Goal: Task Accomplishment & Management: Manage account settings

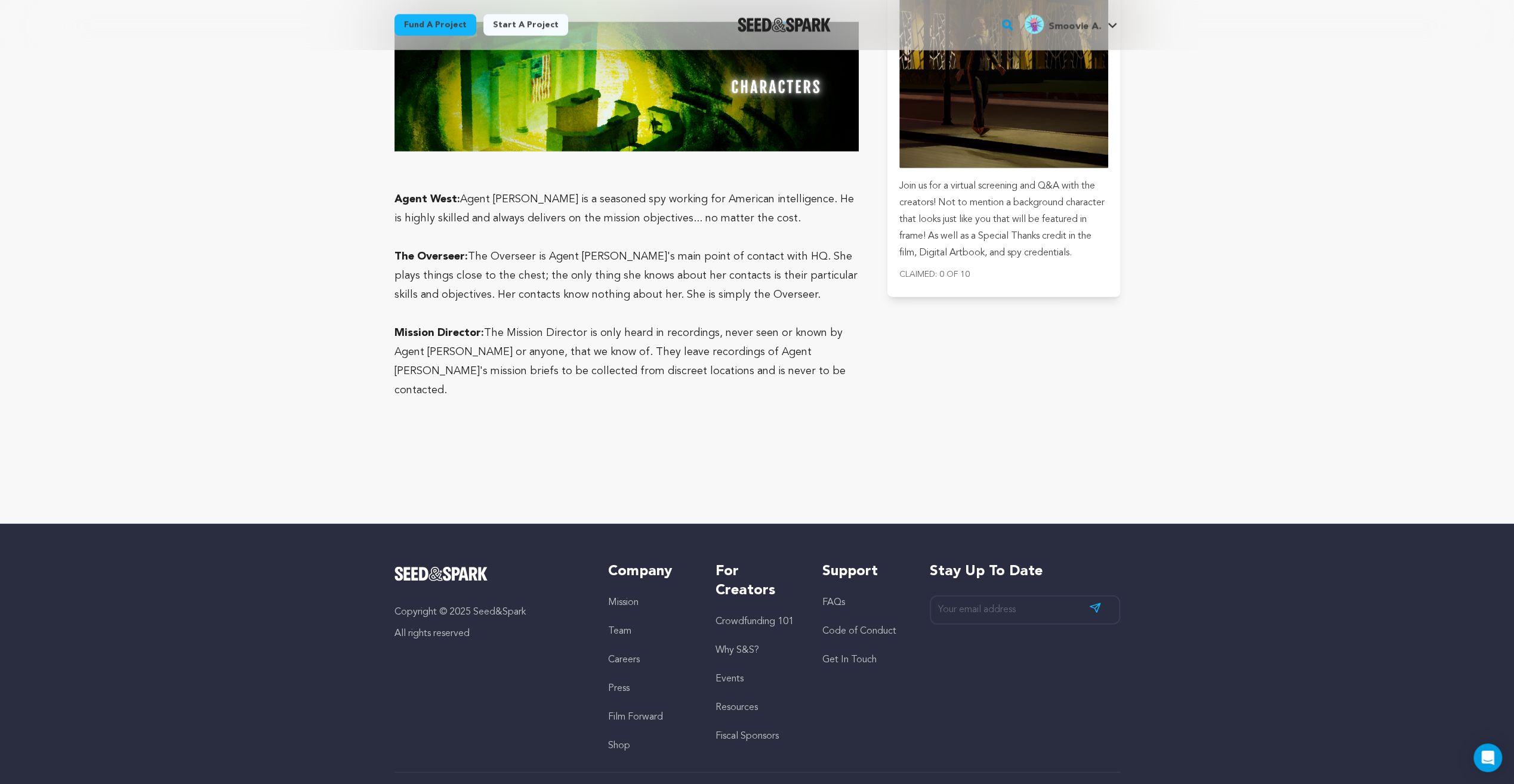
scroll to position [2916, 0]
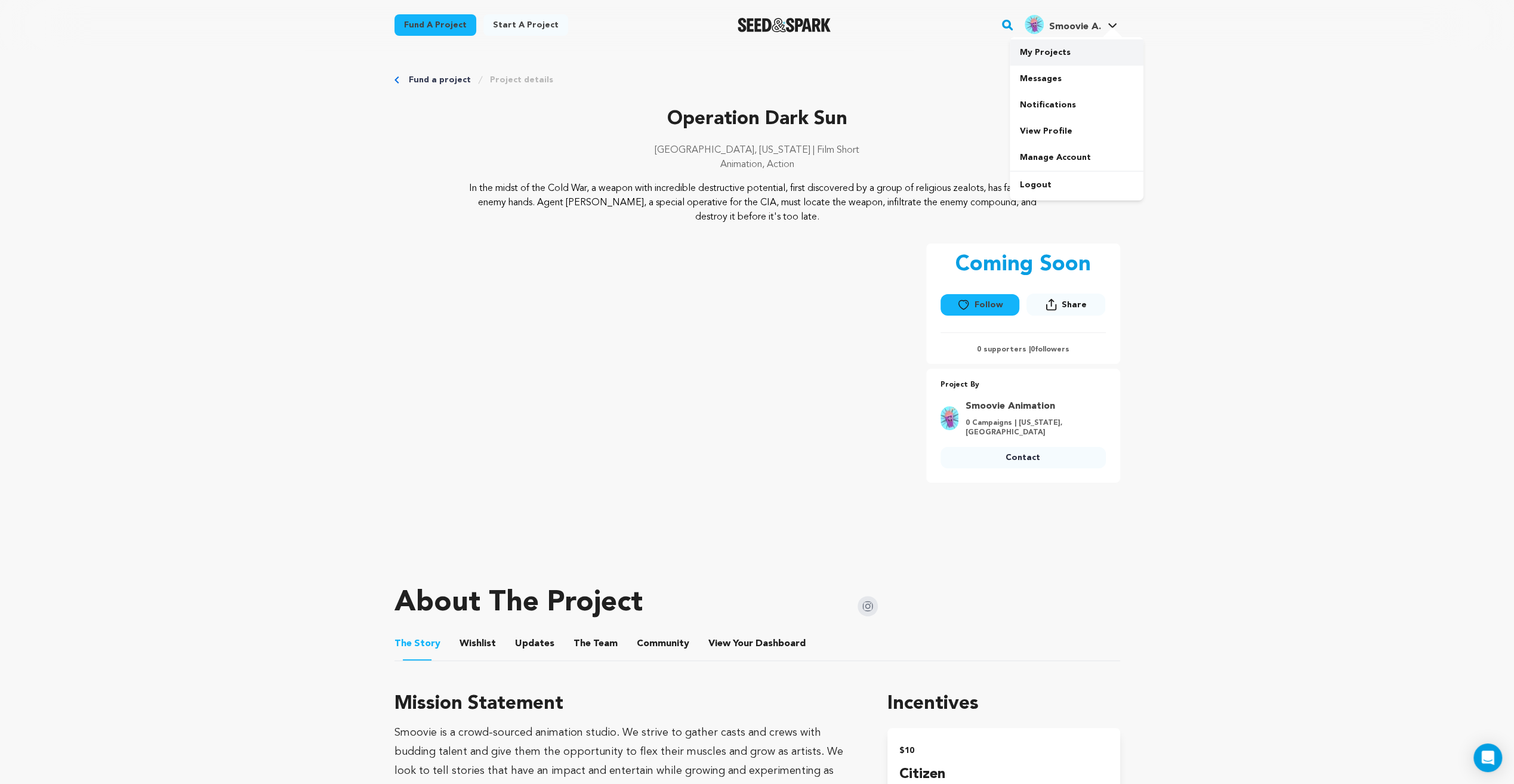
click at [1056, 56] on link "My Projects" at bounding box center [1076, 53] width 133 height 26
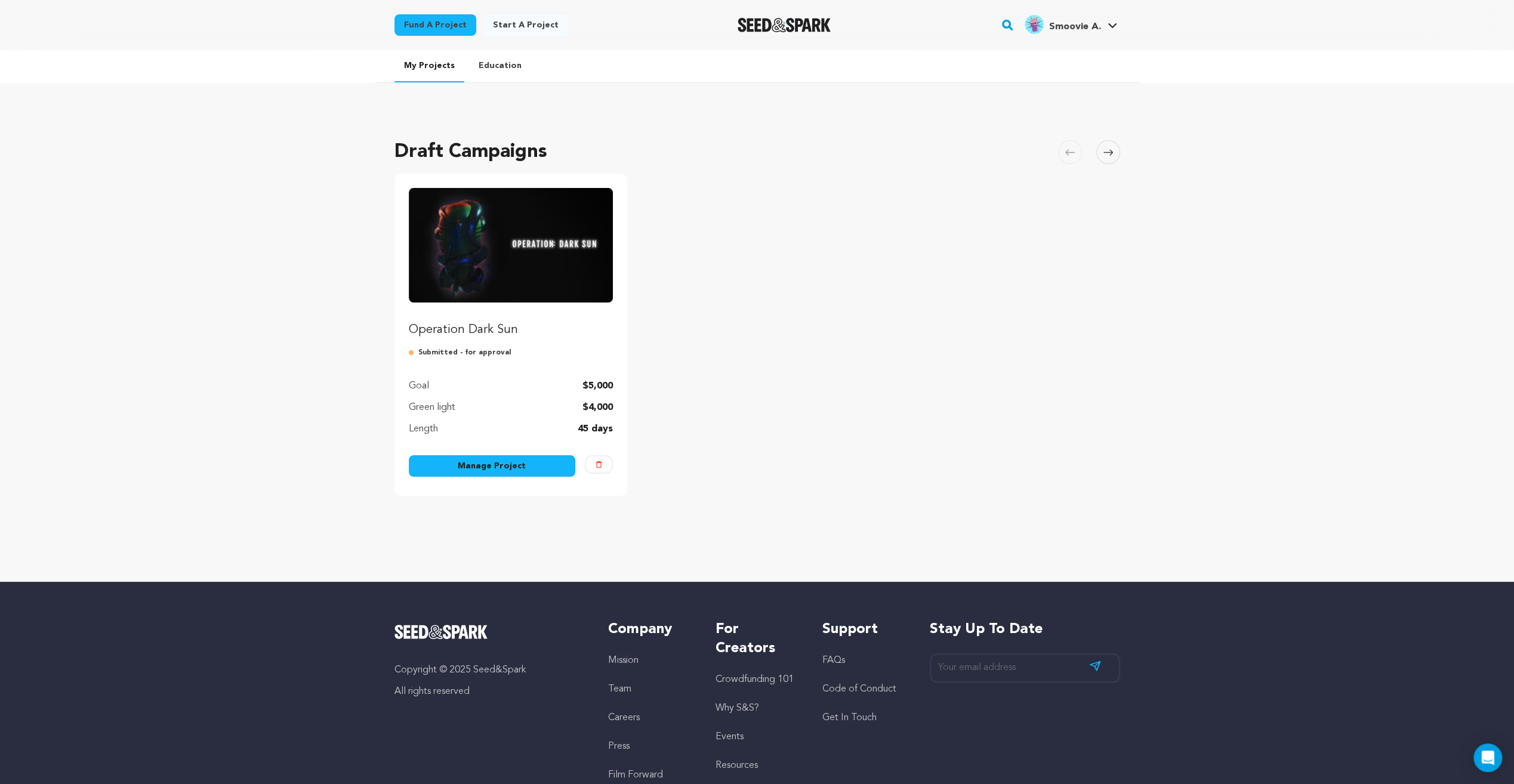
click at [509, 466] on link "Manage Project" at bounding box center [492, 466] width 167 height 22
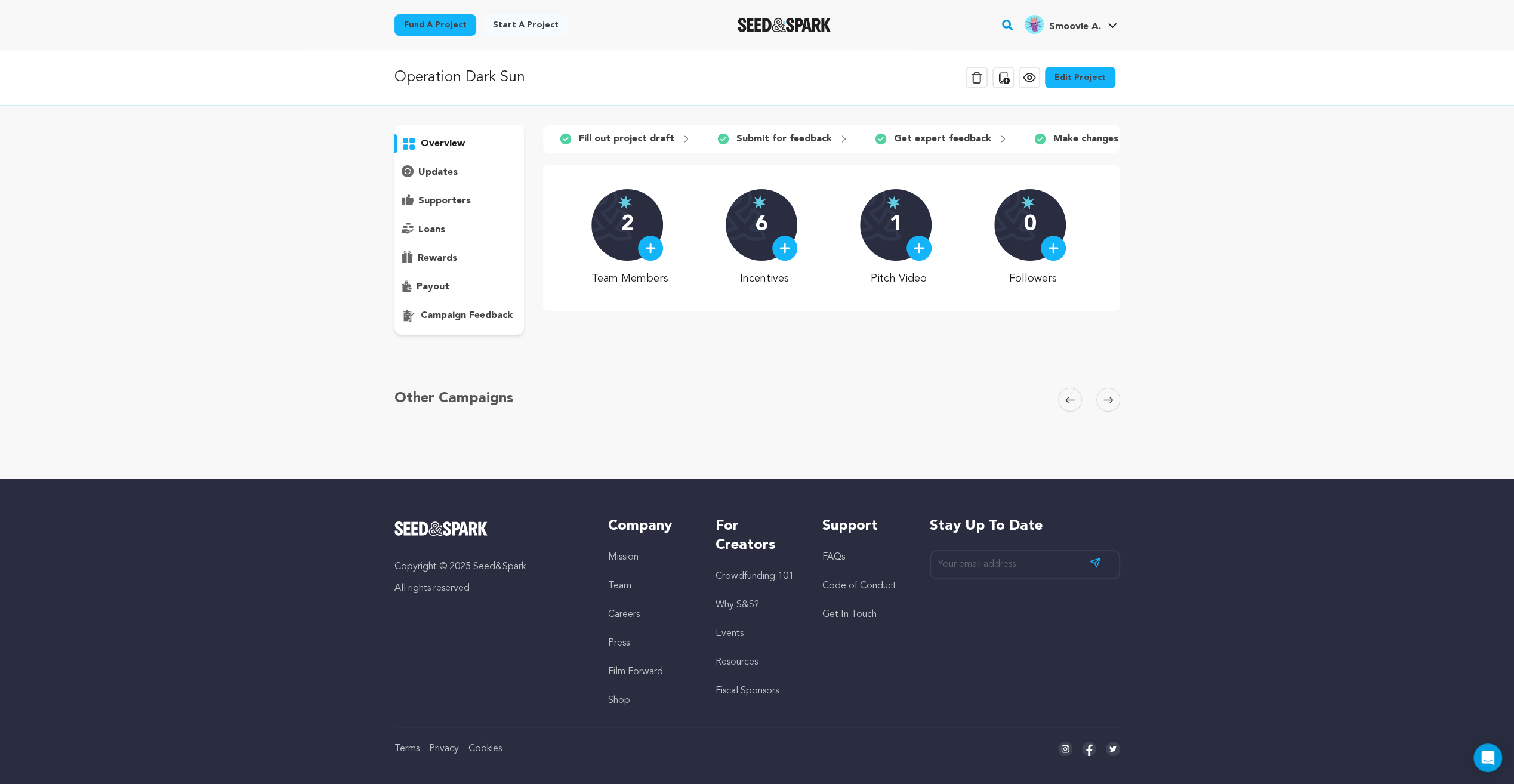
click at [1089, 83] on link "Edit Project" at bounding box center [1080, 77] width 70 height 22
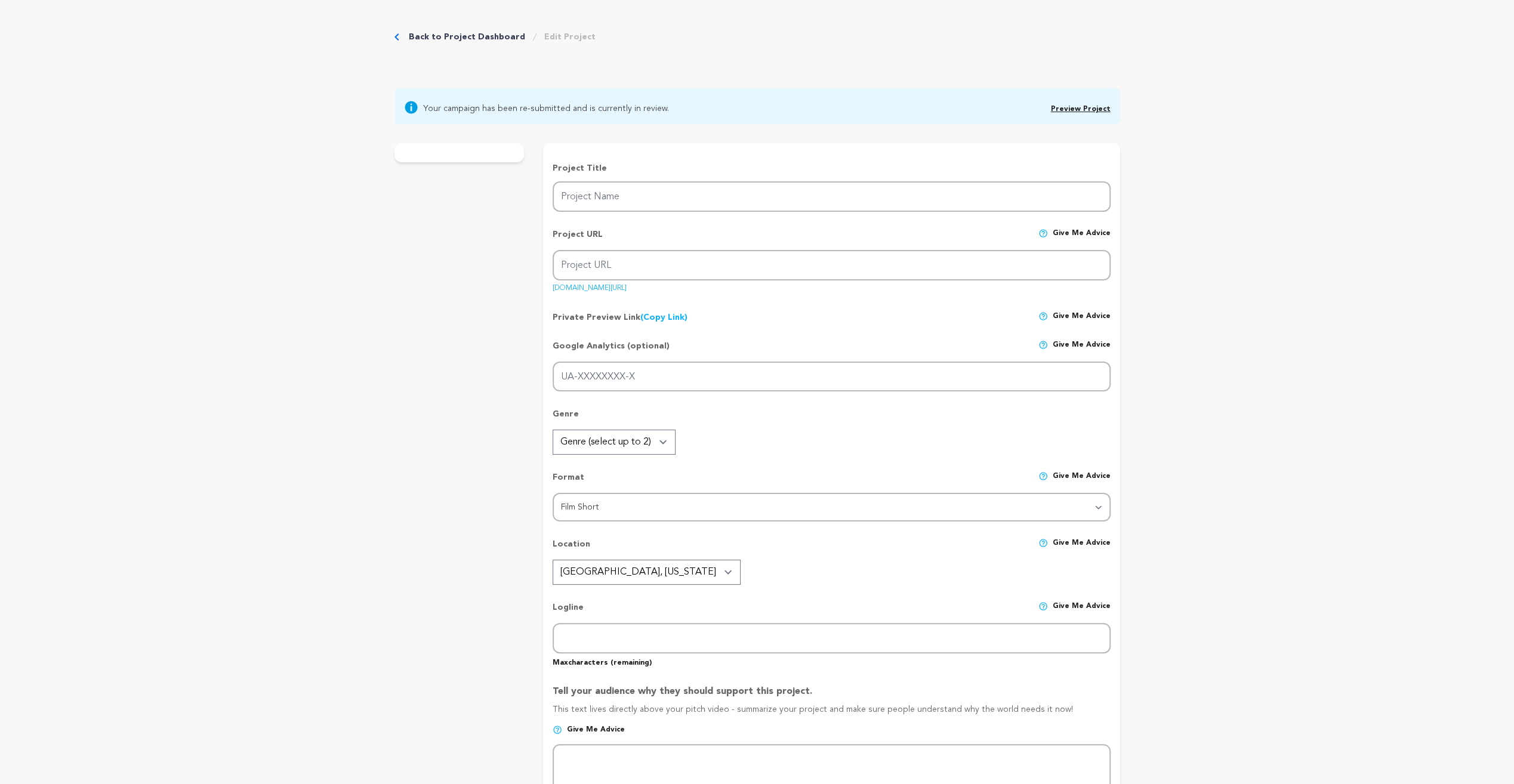
type input "Operation Dark Sun"
type input "operation-dark-sun"
type input "Certain destruction threatens the entire globe and there is only one man who ca…"
type textarea "In the midst of the Cold War, a weapon with incredible destructive potential, f…"
type textarea "Smoovie is a crowd-sourced animation studio. We strive to gather casts and crew…"
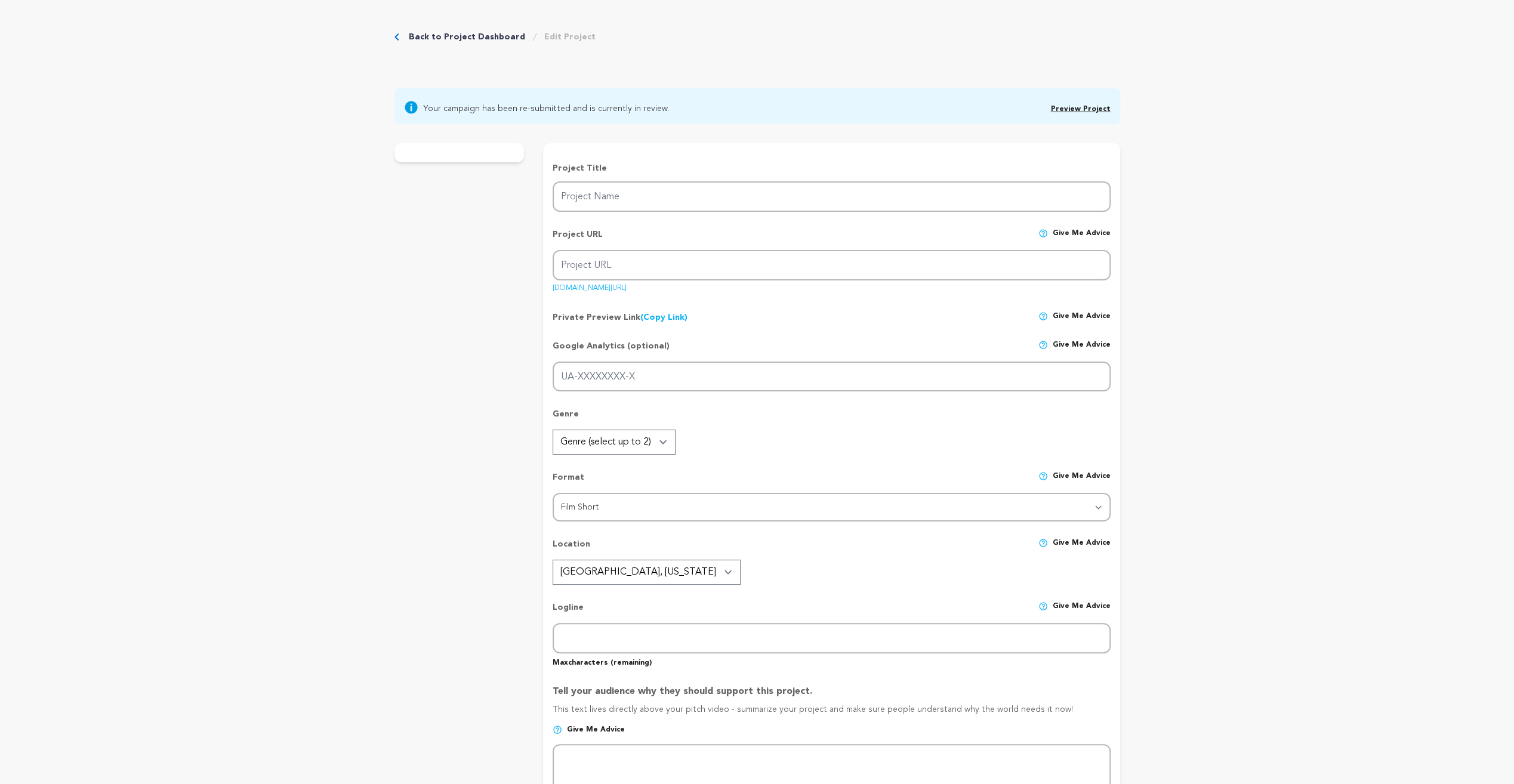
radio input "true"
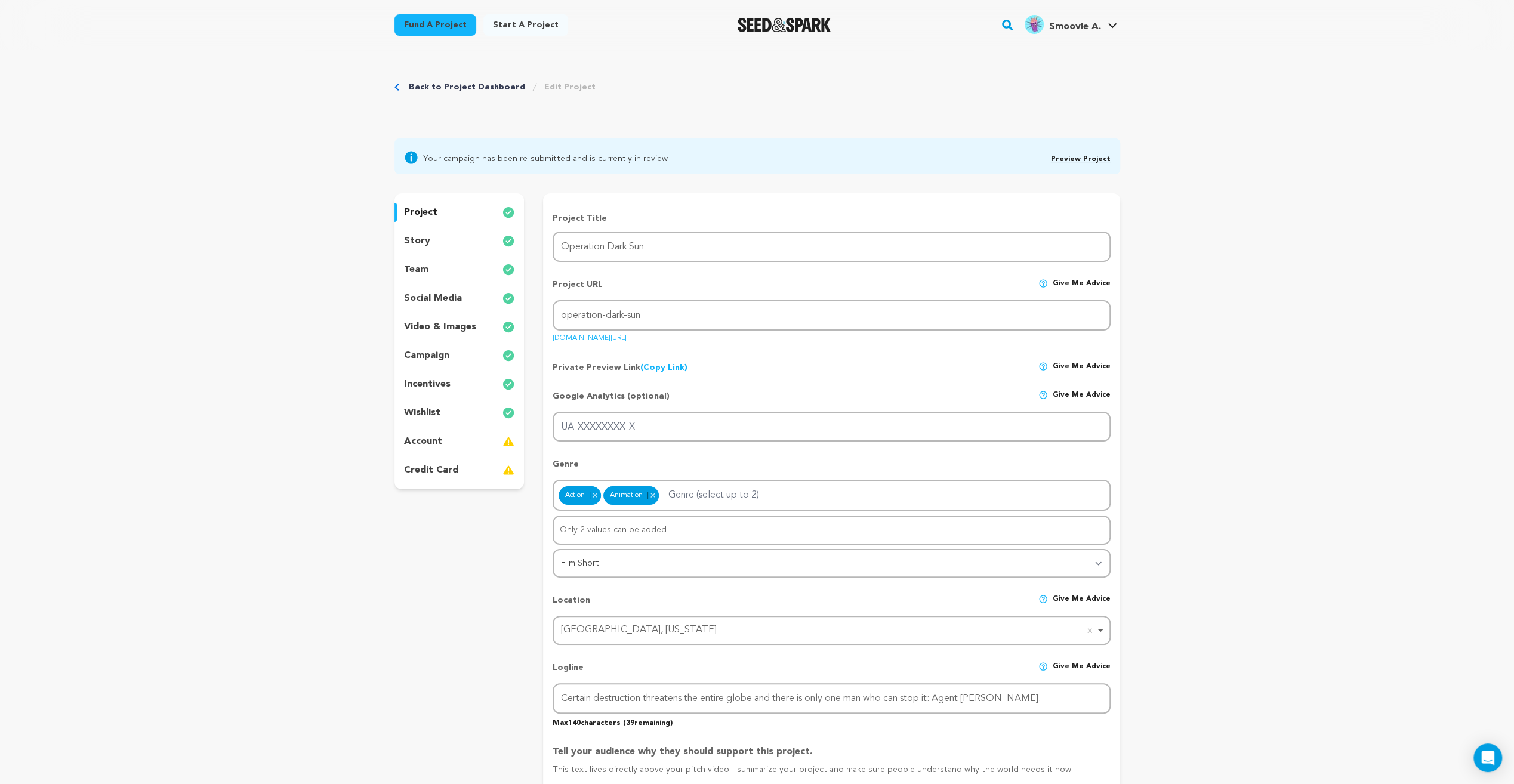
click at [466, 240] on div "story" at bounding box center [459, 241] width 131 height 19
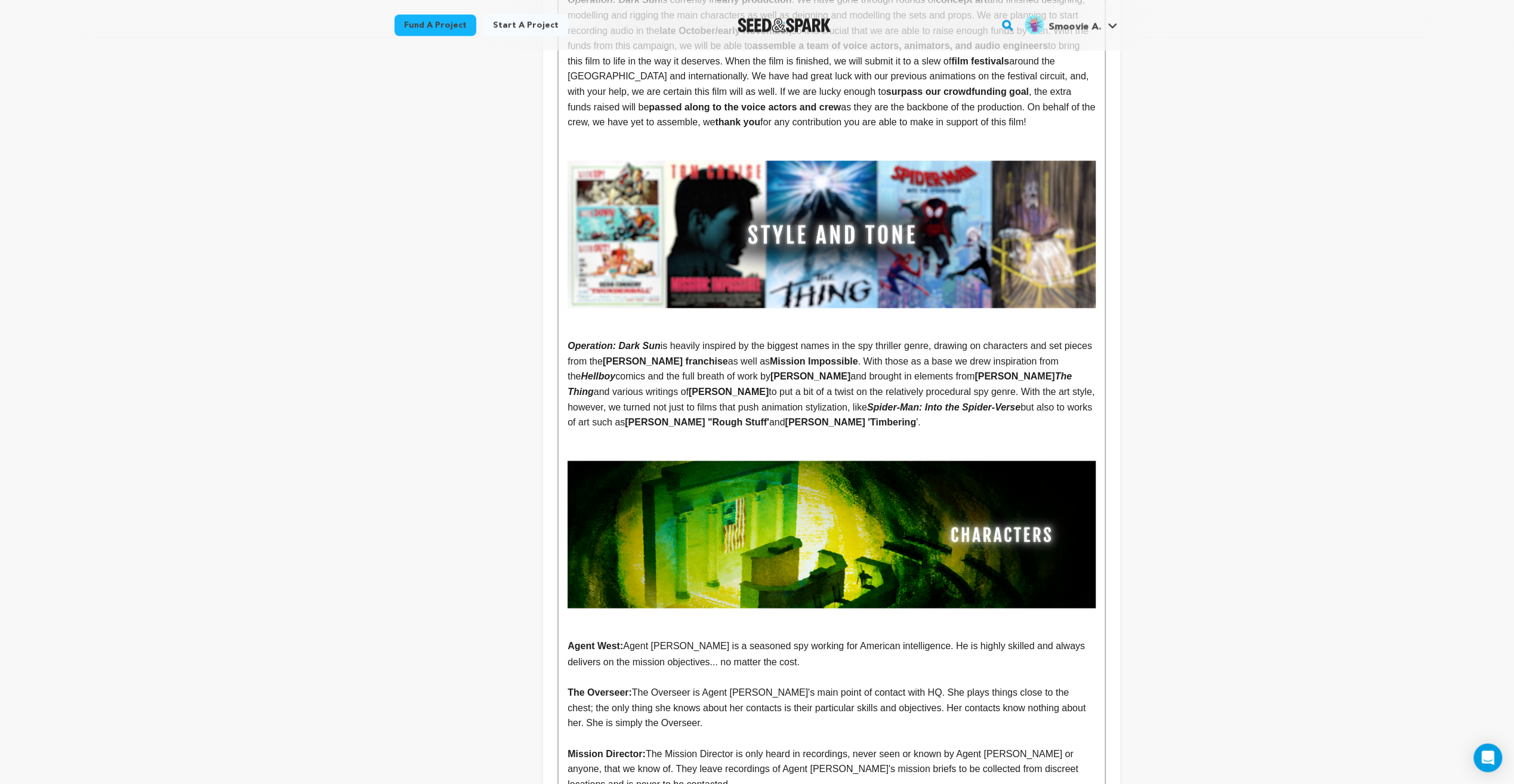
scroll to position [2088, 0]
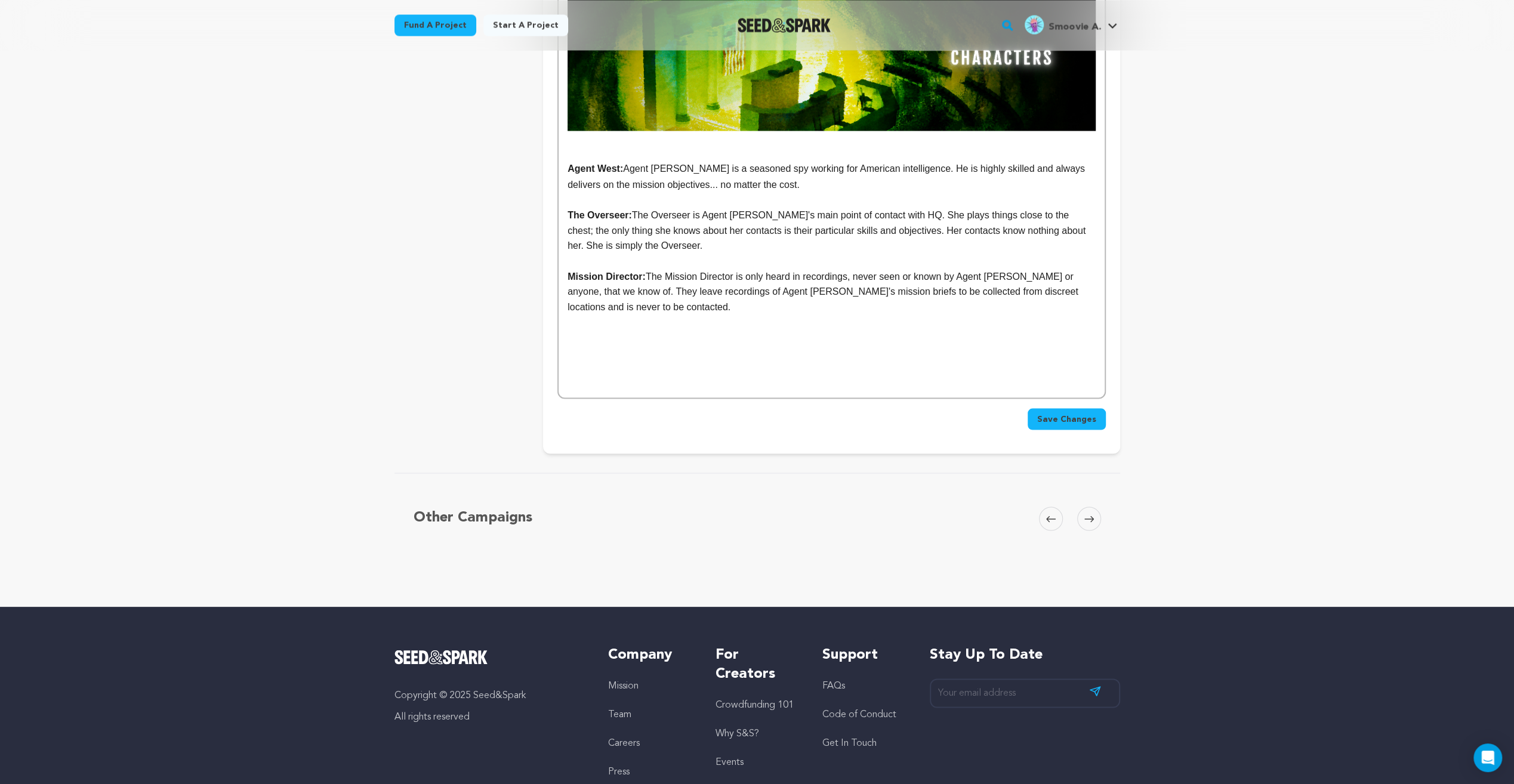
click at [666, 345] on p at bounding box center [831, 352] width 528 height 16
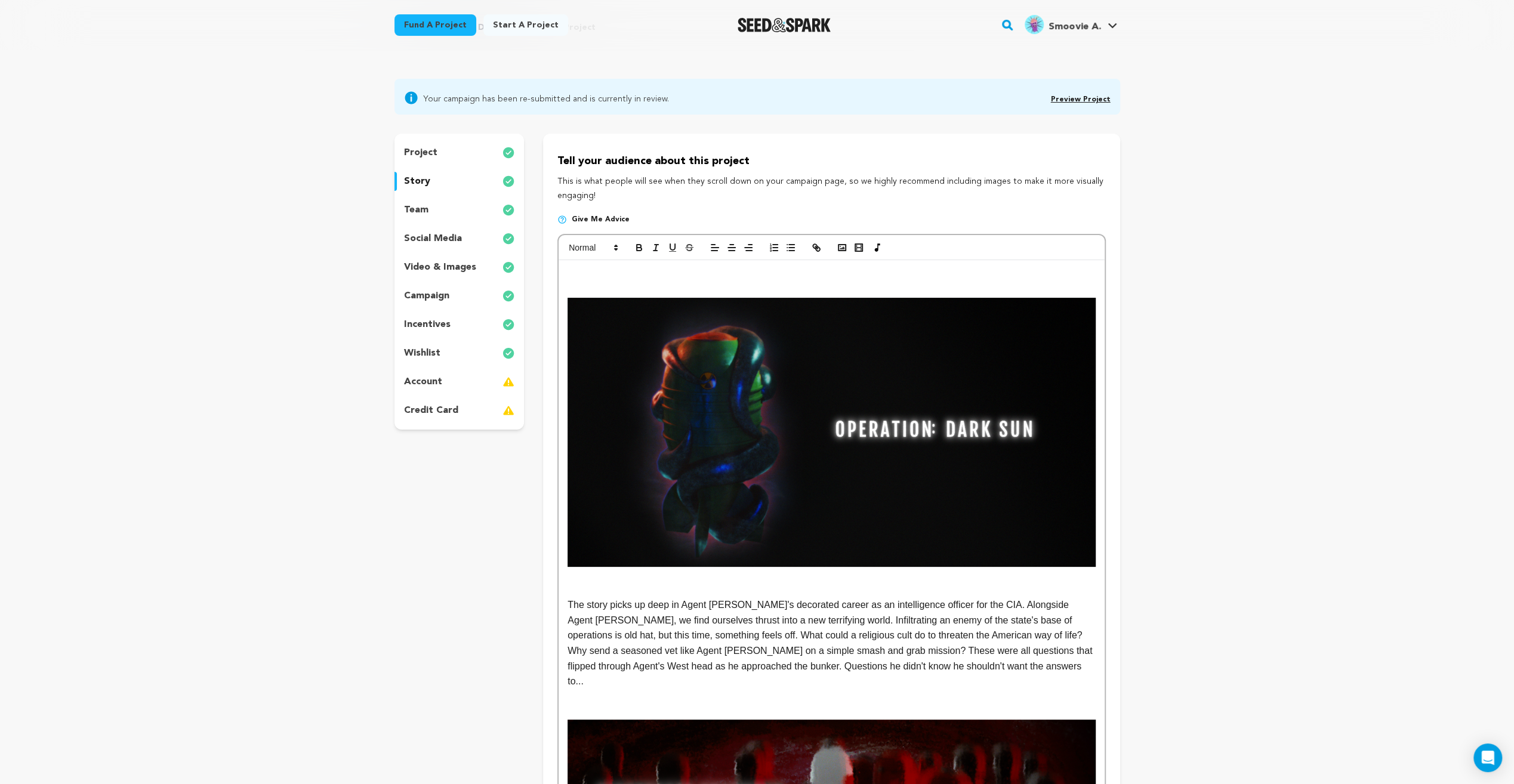
scroll to position [0, 0]
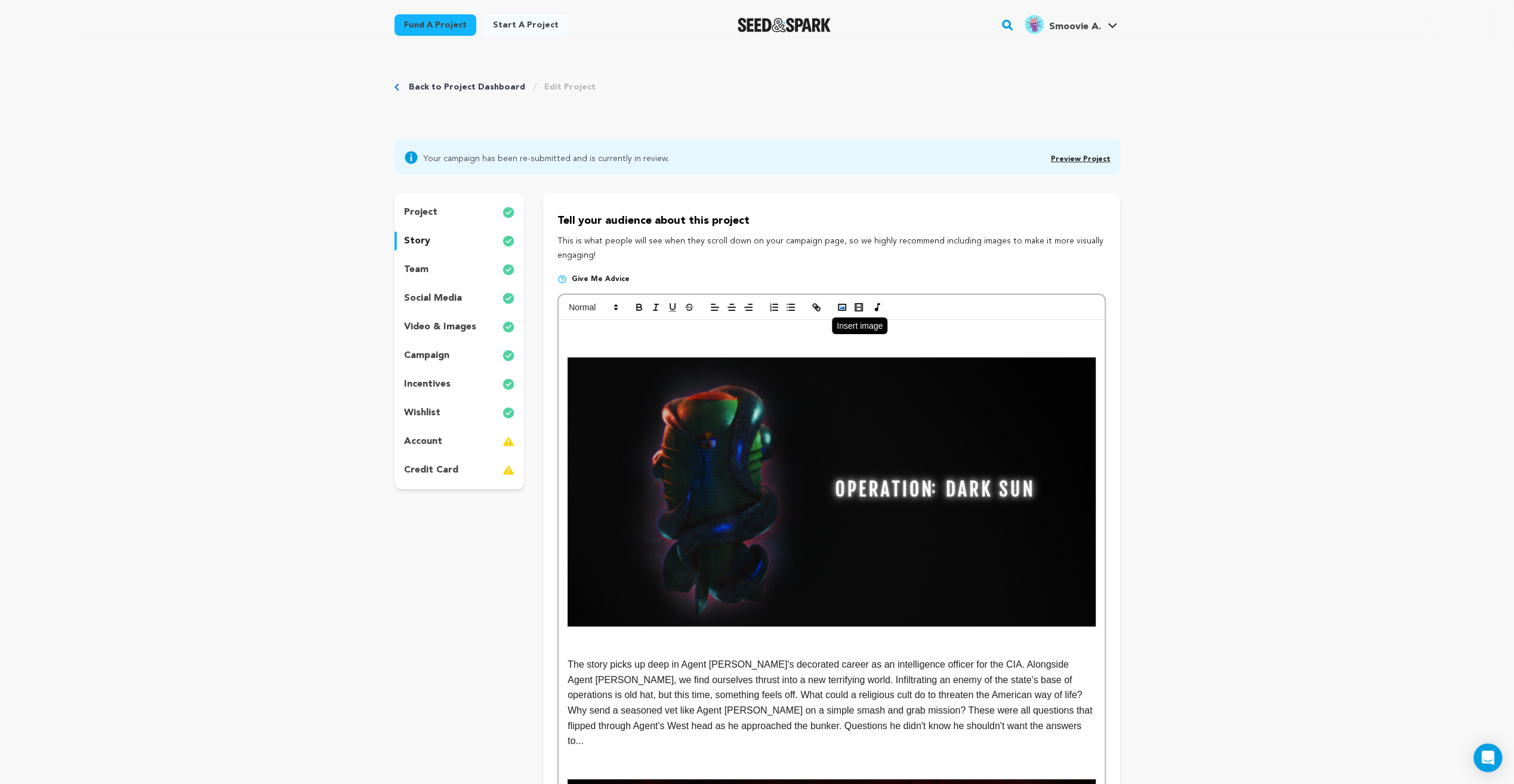
click at [842, 305] on rect "button" at bounding box center [842, 307] width 8 height 6
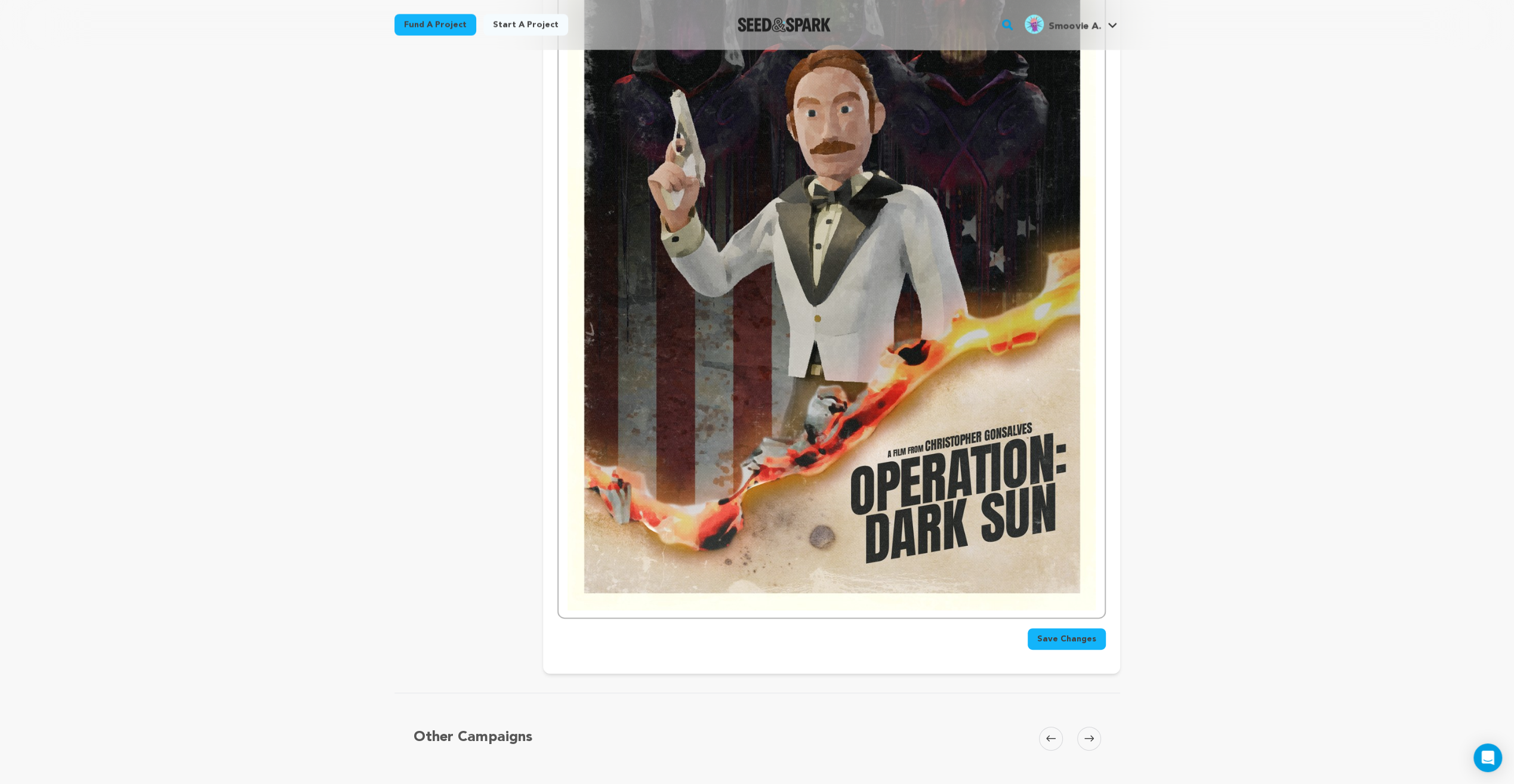
scroll to position [2690, 0]
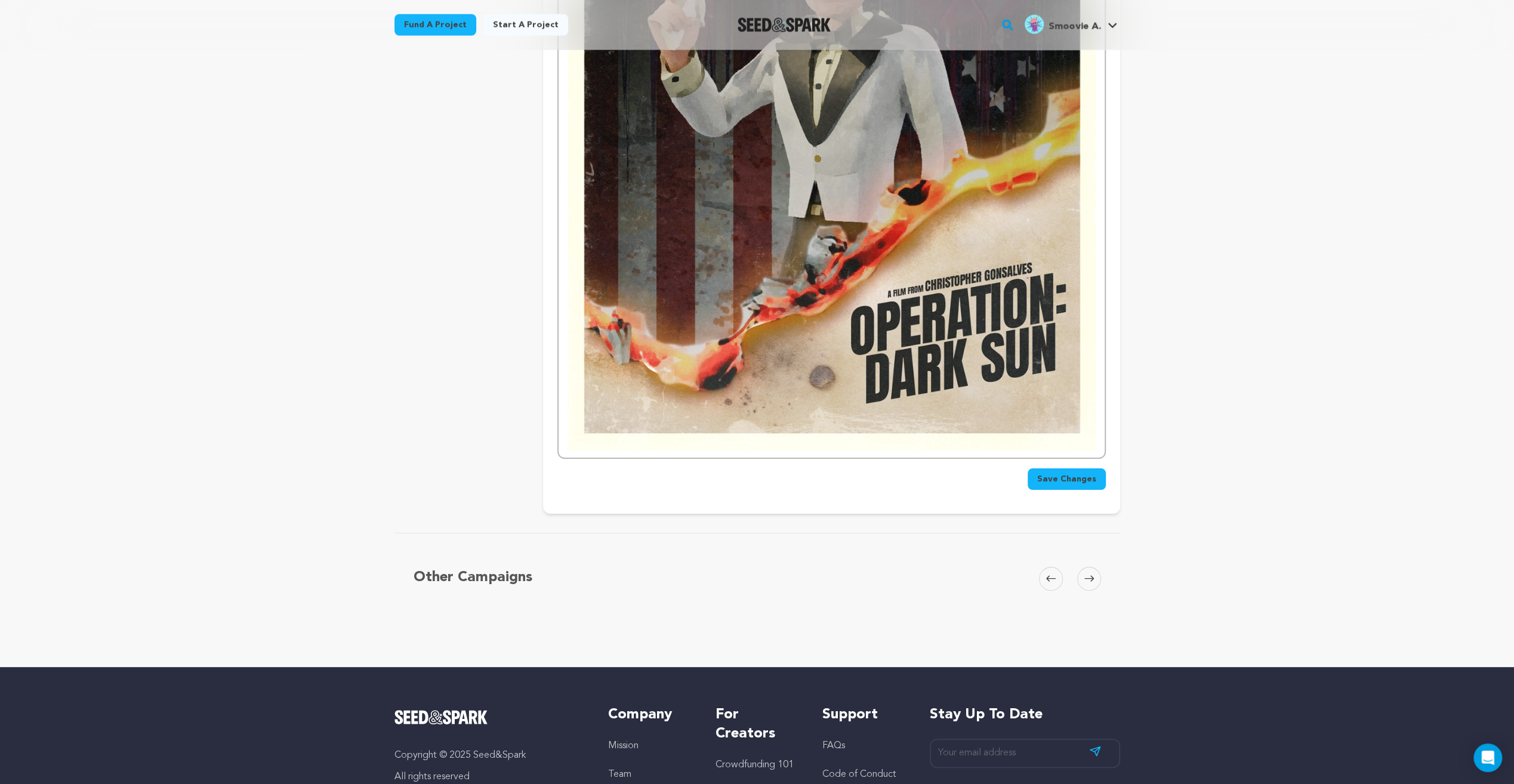
click at [1082, 473] on span "Save Changes" at bounding box center [1067, 479] width 59 height 12
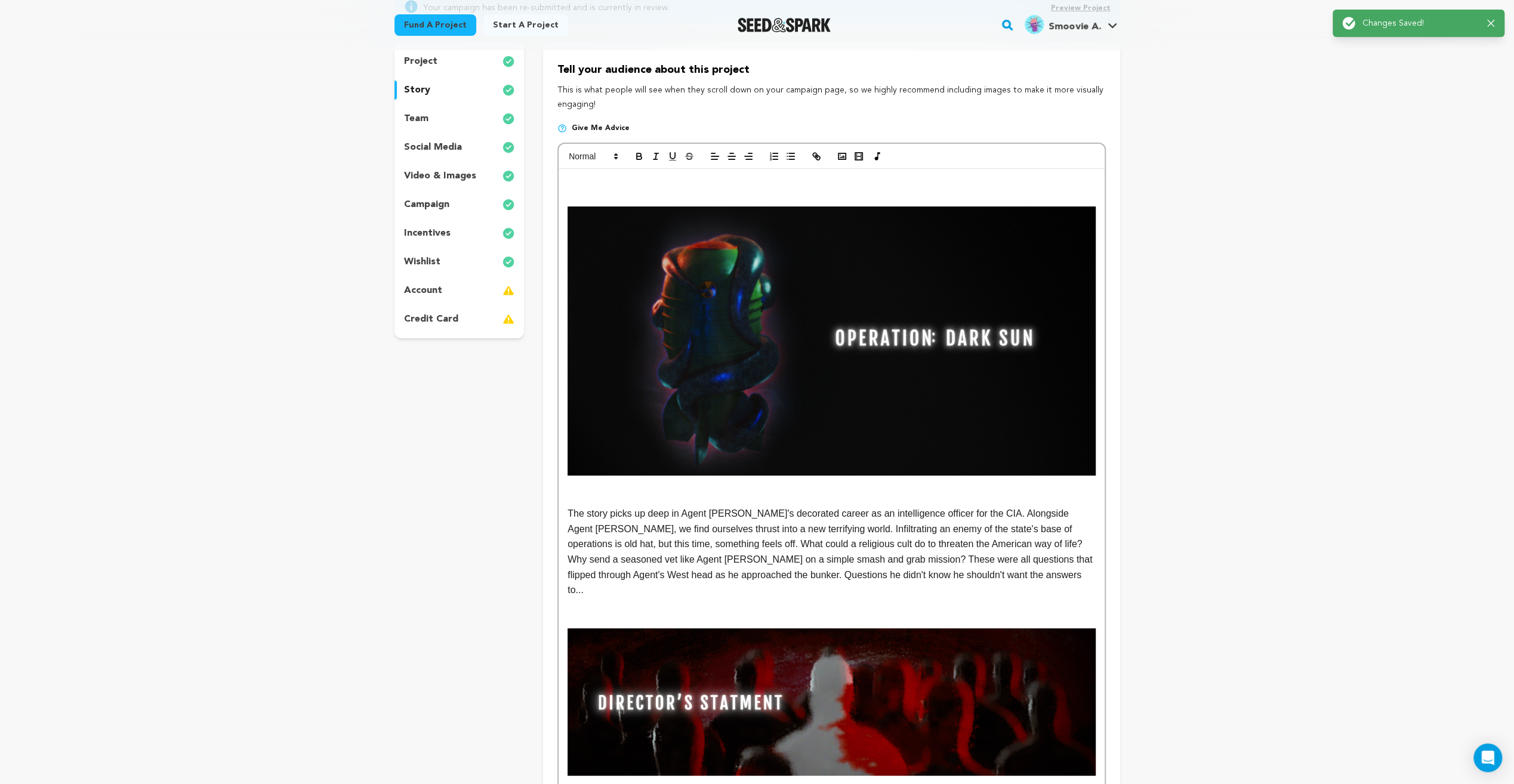
scroll to position [0, 0]
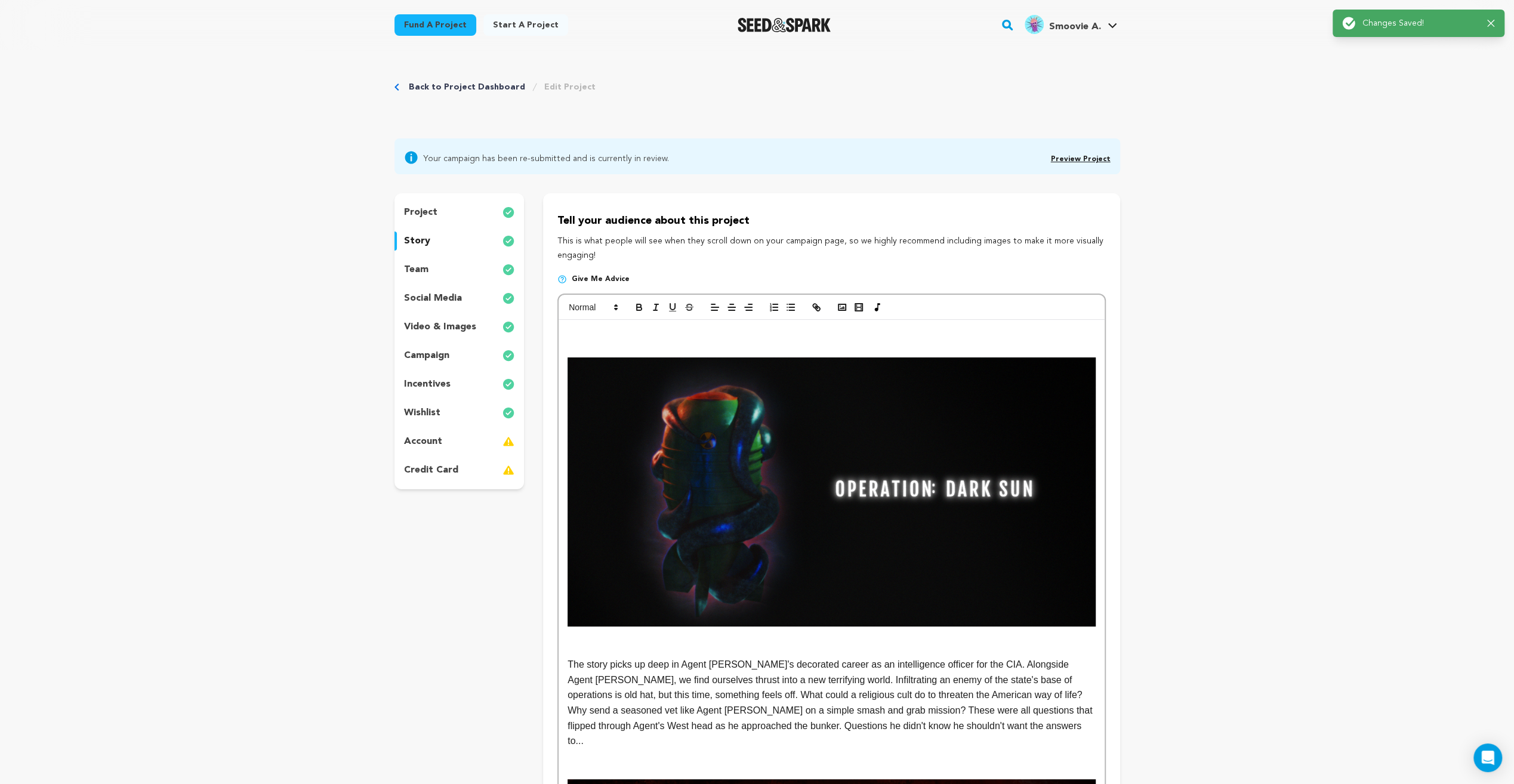
click at [442, 89] on link "Back to Project Dashboard" at bounding box center [467, 86] width 116 height 12
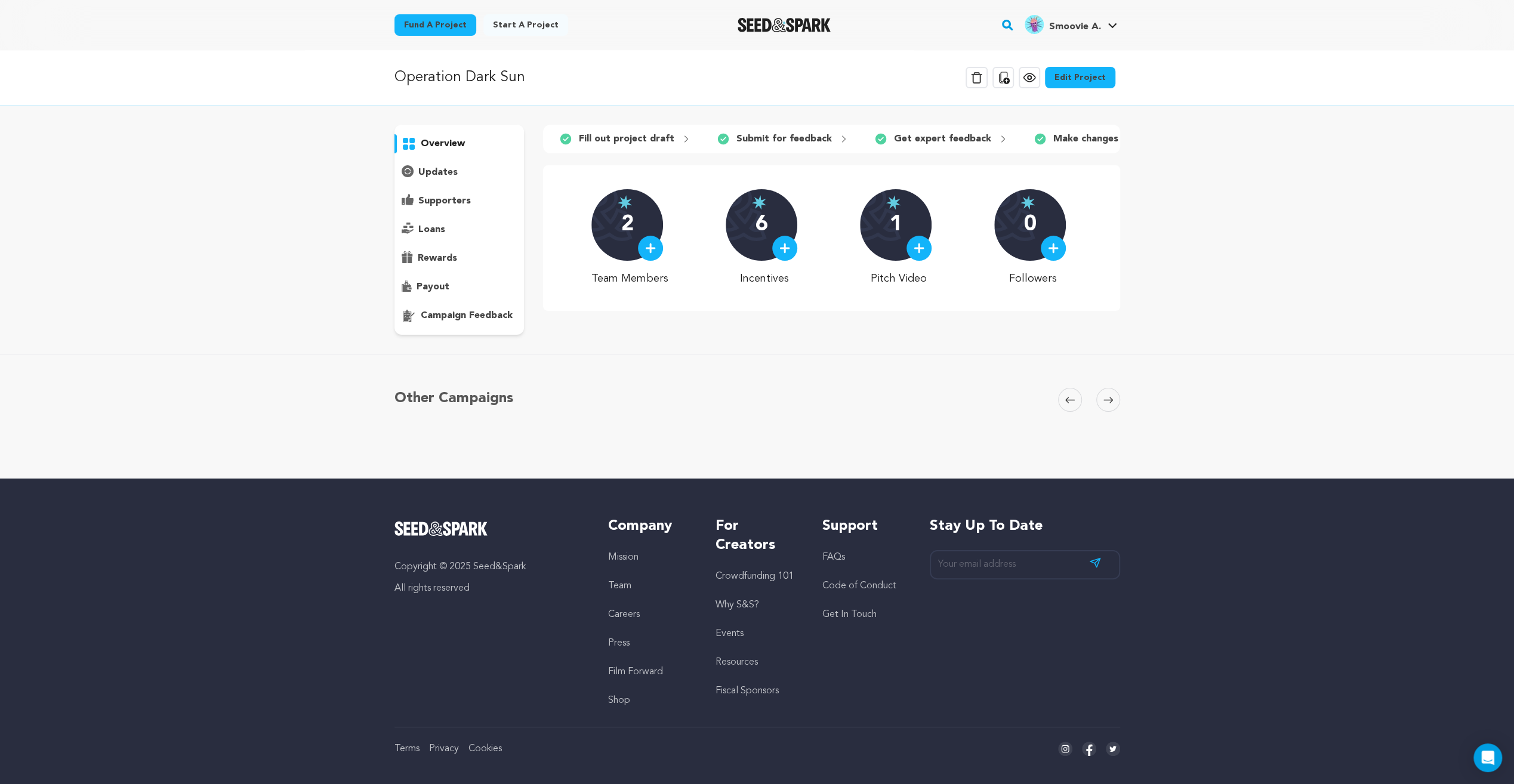
scroll to position [0, 288]
click at [1219, 162] on div "Operation Dark Sun Delete Campaign Copy public preview link View project Edit P…" at bounding box center [757, 264] width 1514 height 428
click at [886, 138] on p "Submit for approval" at bounding box center [933, 138] width 94 height 14
click at [1031, 77] on icon at bounding box center [1029, 78] width 4 height 4
